Goal: Information Seeking & Learning: Find specific fact

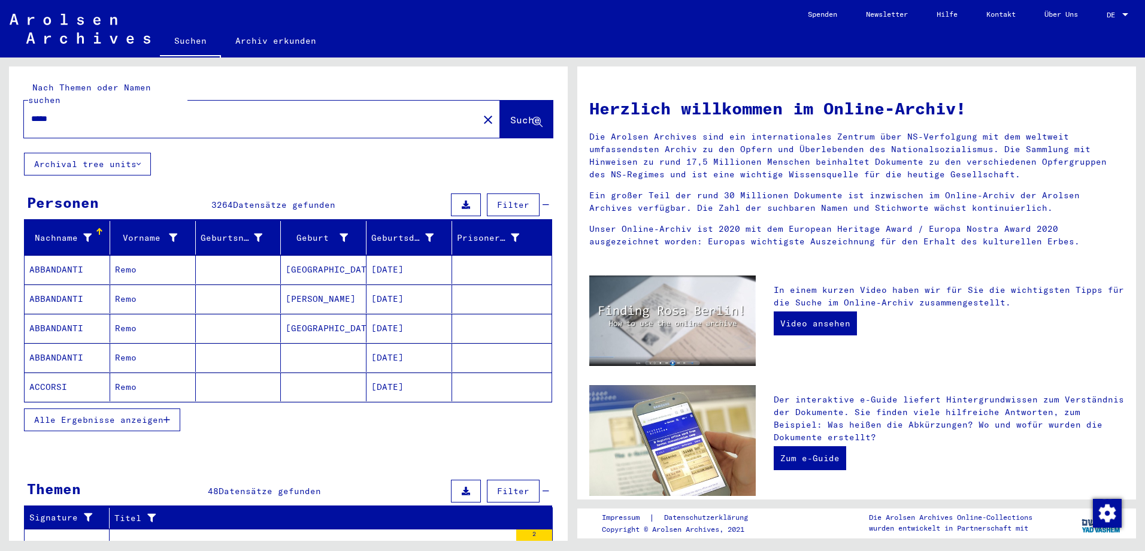
click at [151, 414] on span "Alle Ergebnisse anzeigen" at bounding box center [98, 419] width 129 height 11
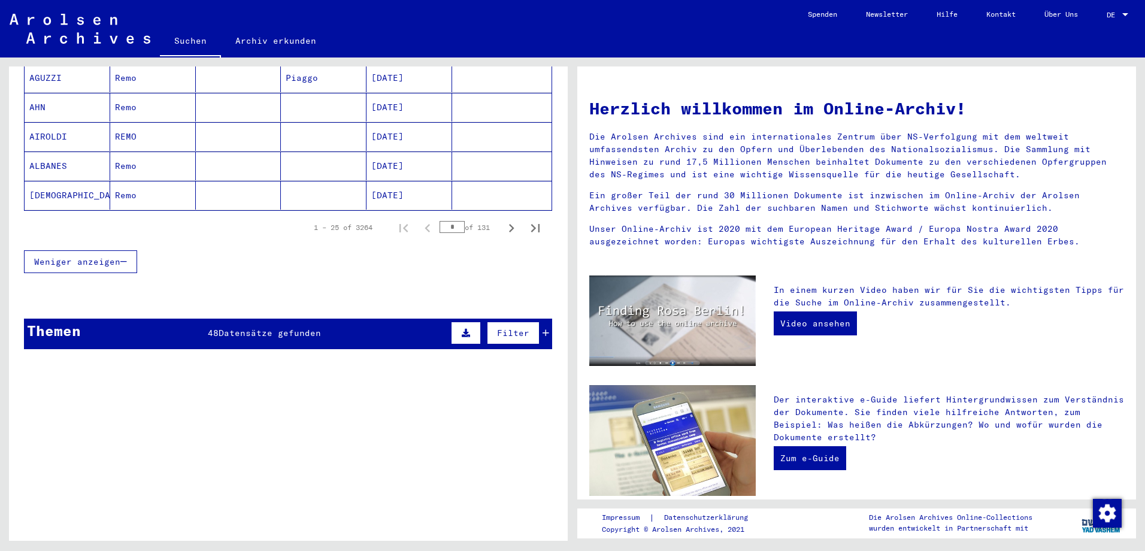
scroll to position [898, 0]
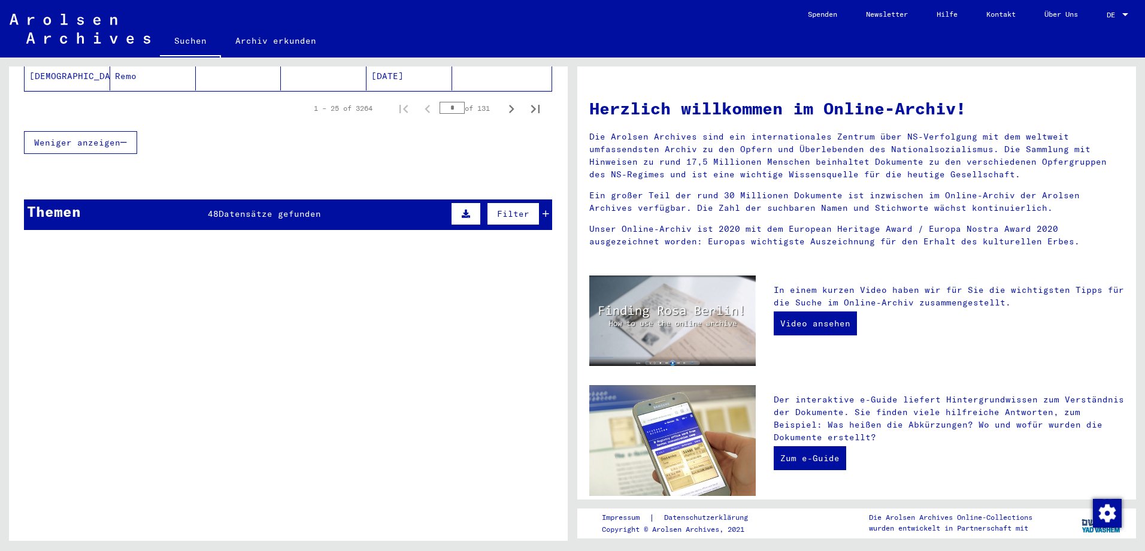
click at [290, 208] on span "Datensätze gefunden" at bounding box center [270, 213] width 102 height 11
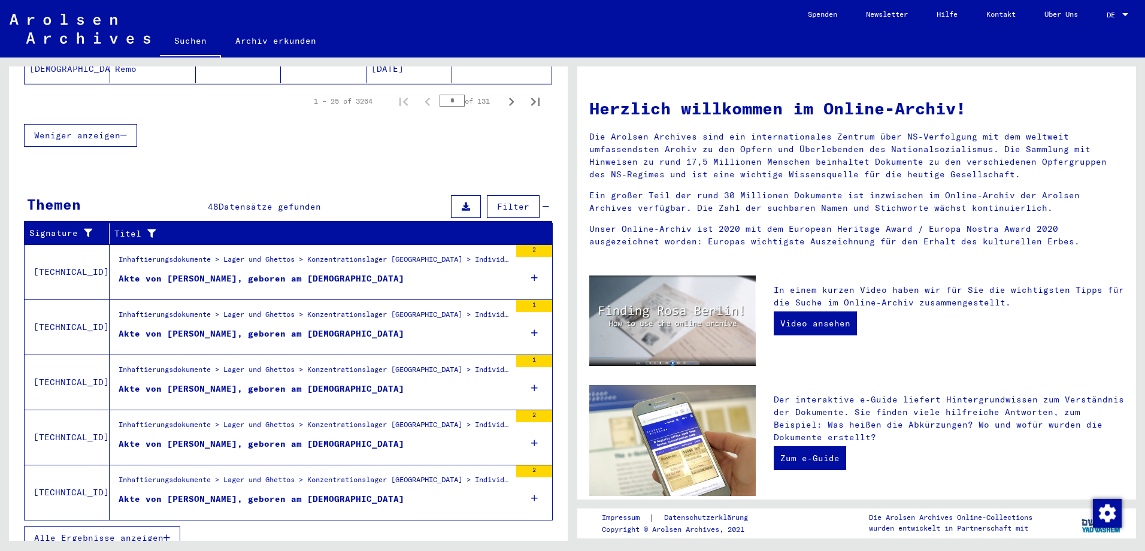
scroll to position [907, 0]
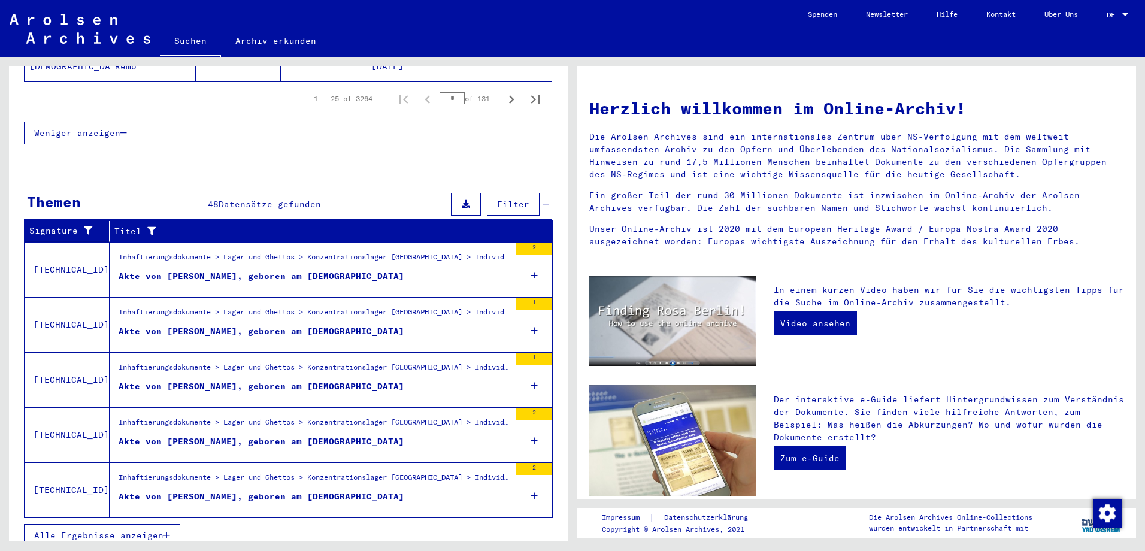
click at [151, 530] on span "Alle Ergebnisse anzeigen" at bounding box center [98, 535] width 129 height 11
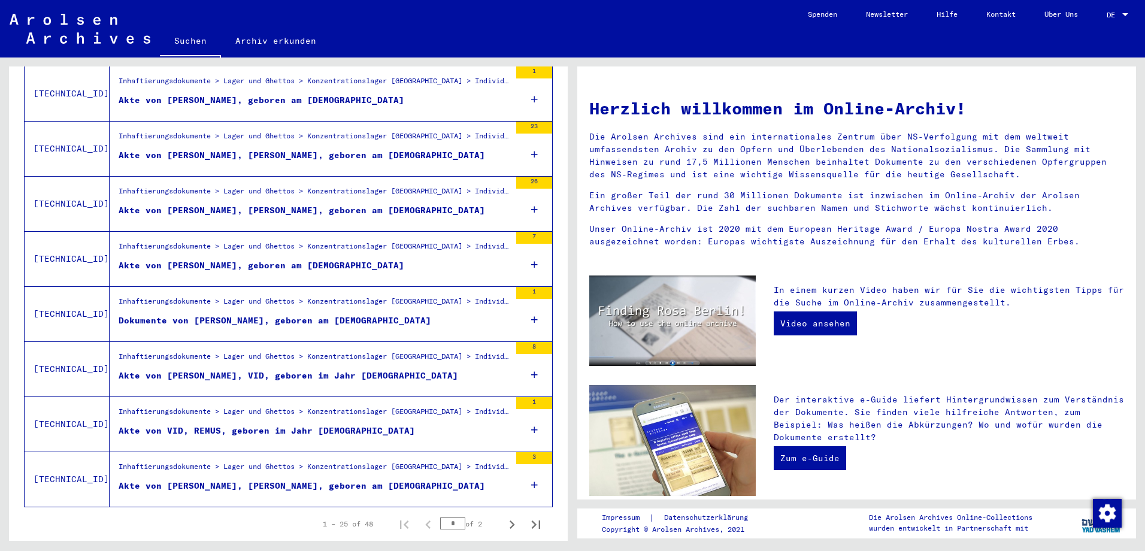
scroll to position [1206, 0]
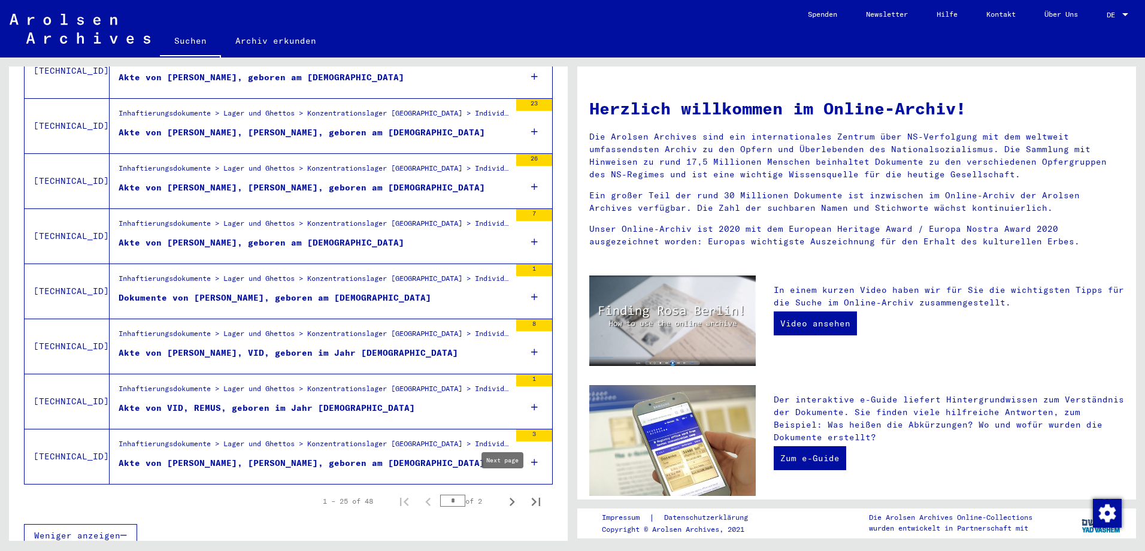
click at [504, 493] on icon "Next page" at bounding box center [512, 501] width 17 height 17
type input "*"
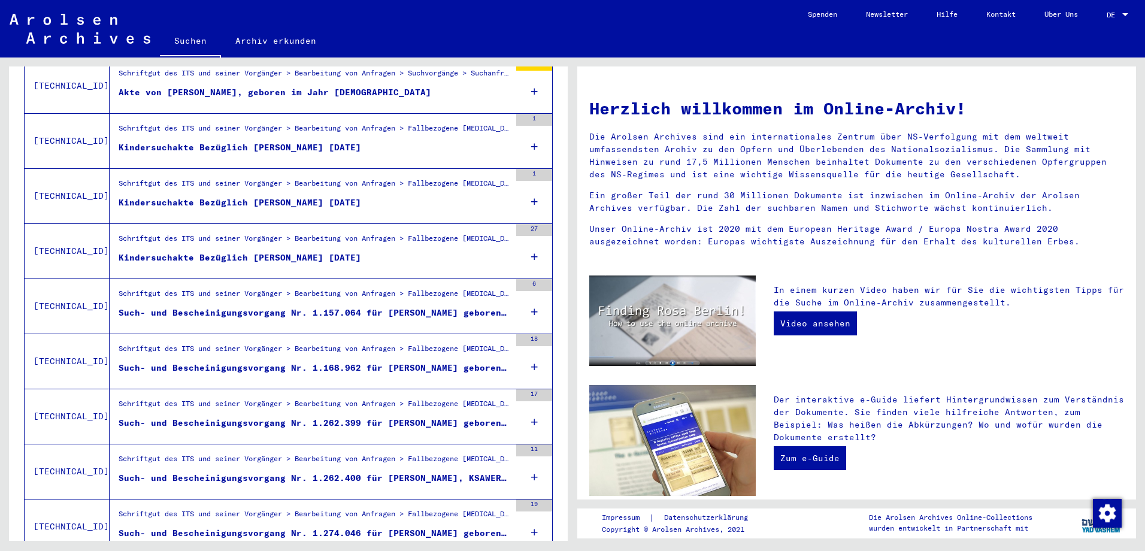
scroll to position [377, 0]
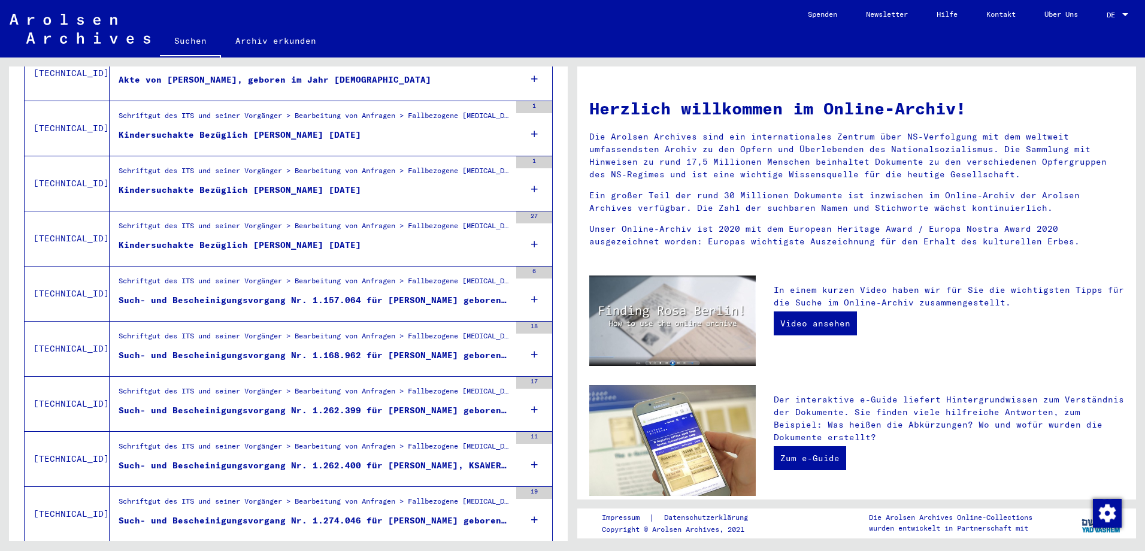
click at [526, 230] on mat-cell at bounding box center [501, 244] width 99 height 29
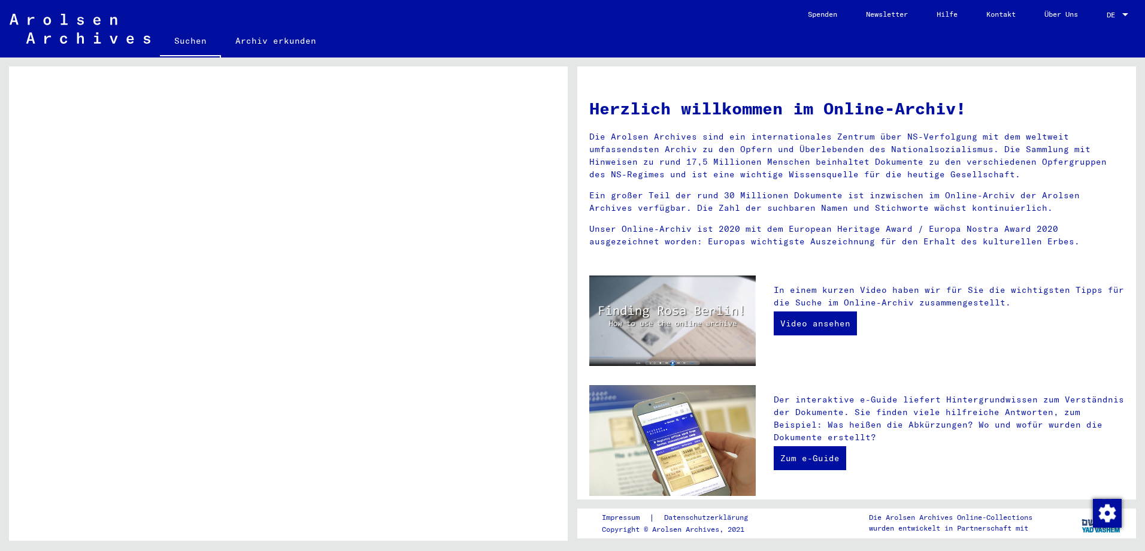
scroll to position [497, 0]
